Goal: Navigation & Orientation: Find specific page/section

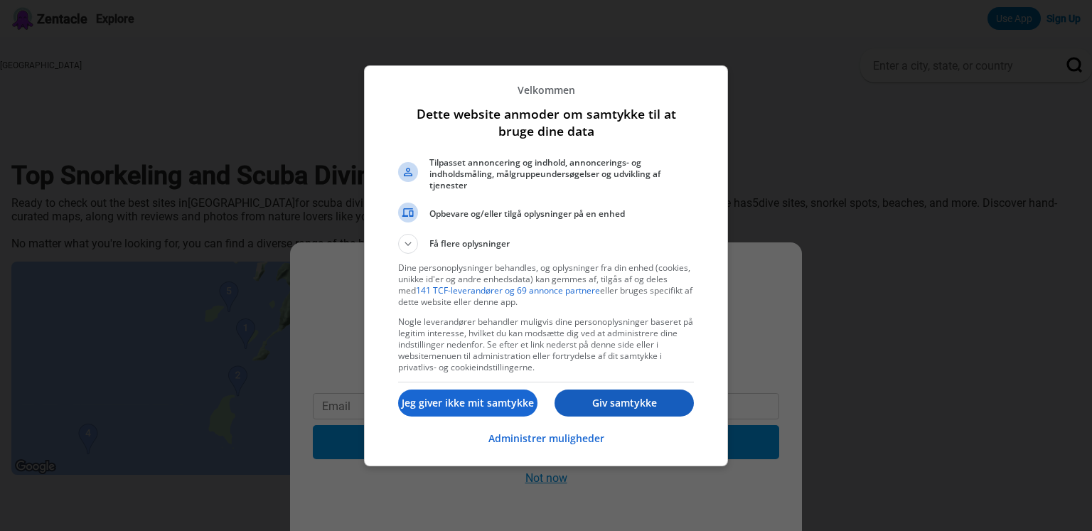
click at [627, 412] on button "Giv samtykke" at bounding box center [624, 403] width 139 height 27
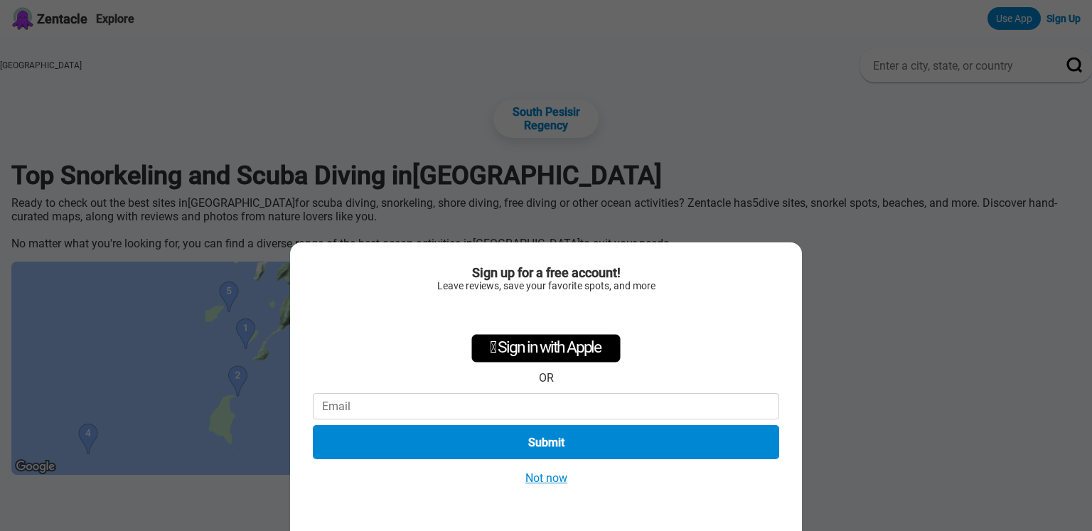
click at [558, 483] on button "Not now" at bounding box center [546, 478] width 50 height 15
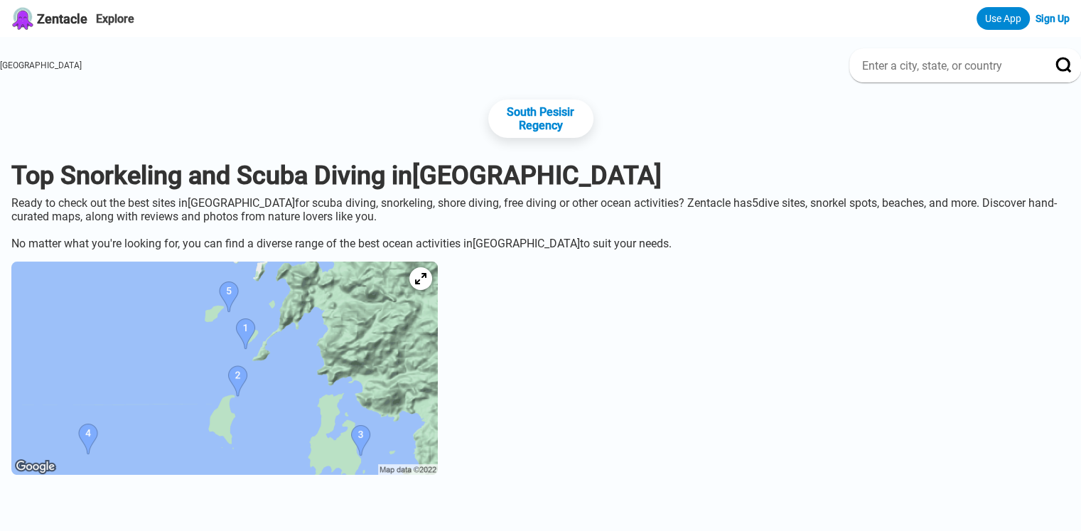
click at [427, 358] on img at bounding box center [224, 368] width 427 height 213
